Goal: Check status: Check status

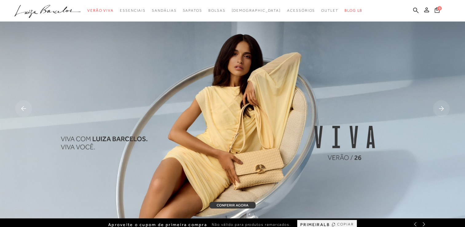
click at [428, 13] on button at bounding box center [426, 11] width 9 height 8
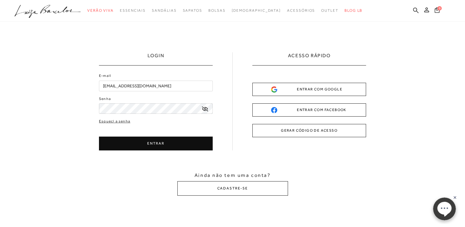
click at [205, 107] on icon at bounding box center [205, 108] width 6 height 5
click at [203, 109] on icon at bounding box center [205, 109] width 6 height 6
click at [172, 146] on button "ENTRAR" at bounding box center [156, 143] width 114 height 14
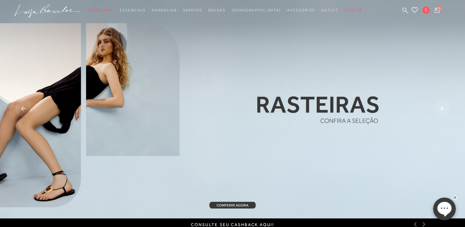
click at [22, 108] on icon at bounding box center [23, 108] width 5 height 5
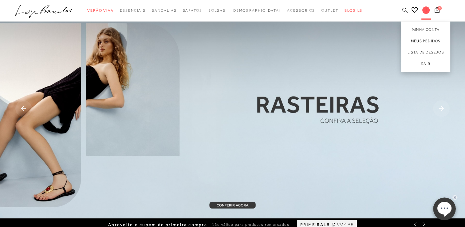
click at [430, 40] on link "Meus Pedidos" at bounding box center [425, 40] width 49 height 11
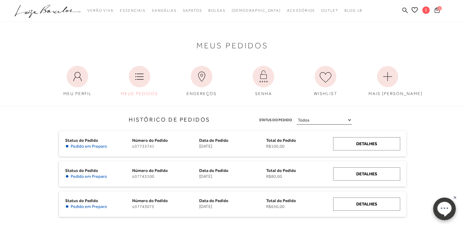
click at [321, 120] on select "Todos Aguardando Pagamento Em Processamento Entregue Cancelado" at bounding box center [324, 120] width 55 height 9
click at [297, 116] on select "Todos Aguardando Pagamento Em Processamento Entregue Cancelado" at bounding box center [324, 120] width 55 height 9
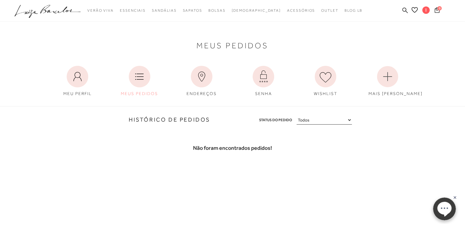
click at [322, 121] on select "Todos Aguardando Pagamento Em Processamento Entregue Cancelado" at bounding box center [324, 120] width 55 height 9
click at [393, 141] on div "Não foram encontrados pedidos!" at bounding box center [232, 147] width 465 height 46
click at [333, 123] on select "Todos Aguardando Pagamento Em Processamento Entregue Cancelado" at bounding box center [324, 120] width 55 height 9
click at [297, 116] on select "Todos Aguardando Pagamento Em Processamento Entregue Cancelado" at bounding box center [324, 120] width 55 height 9
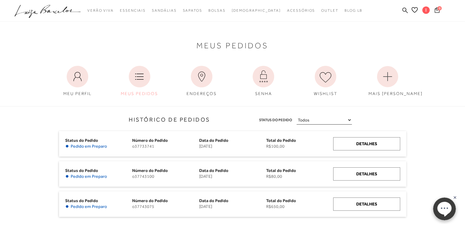
click at [325, 120] on select "Todos Aguardando Pagamento Em Processamento Entregue Cancelado" at bounding box center [324, 120] width 55 height 9
click at [297, 116] on select "Todos Aguardando Pagamento Em Processamento Entregue Cancelado" at bounding box center [324, 120] width 55 height 9
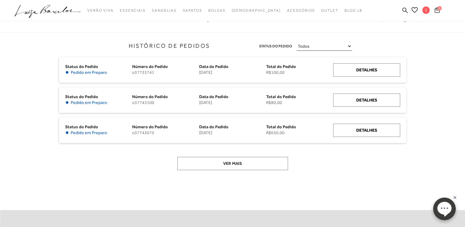
scroll to position [61, 0]
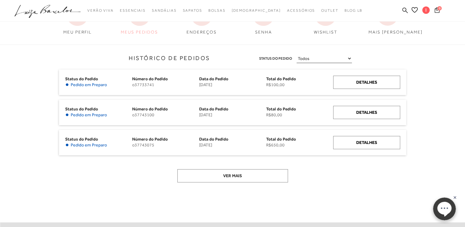
click at [312, 59] on select "Todos Aguardando Pagamento Em Processamento Entregue Cancelado" at bounding box center [324, 58] width 55 height 9
select select
click at [297, 54] on select "Todos Aguardando Pagamento Em Processamento Entregue Cancelado" at bounding box center [324, 58] width 55 height 9
click at [223, 178] on button "Ver mais" at bounding box center [232, 175] width 111 height 13
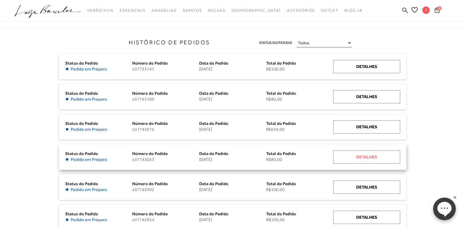
scroll to position [246, 0]
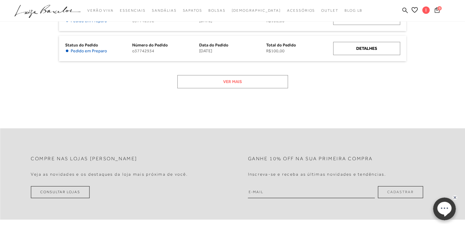
click at [252, 81] on button "Ver mais" at bounding box center [232, 81] width 111 height 13
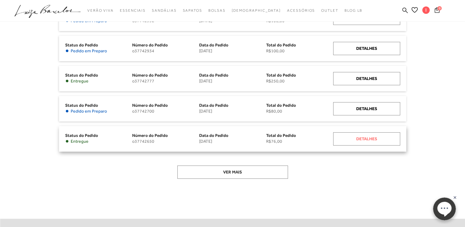
click at [358, 136] on div "Detalhes" at bounding box center [366, 138] width 67 height 13
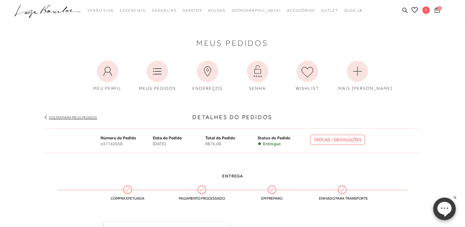
click at [337, 146] on div "Número do Pedido o37742650 Data do Pedido [DATE] Total do Pedido R$76,00 Status…" at bounding box center [233, 141] width 264 height 12
click at [340, 139] on link "TROCAS / DEVOLUÇÕES" at bounding box center [337, 140] width 55 height 10
drag, startPoint x: 129, startPoint y: 144, endPoint x: 93, endPoint y: 146, distance: 36.0
click at [93, 146] on div "Número do Pedido o37742650 Data do Pedido [DATE] Total do Pedido R$76,00 Status…" at bounding box center [232, 140] width 375 height 25
copy span "o37742650"
